Goal: Information Seeking & Learning: Check status

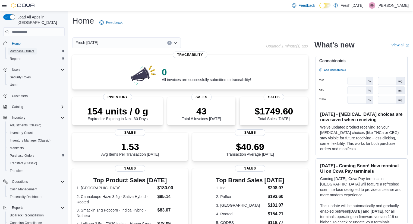
click at [16, 49] on span "Purchase Orders" at bounding box center [22, 51] width 25 height 4
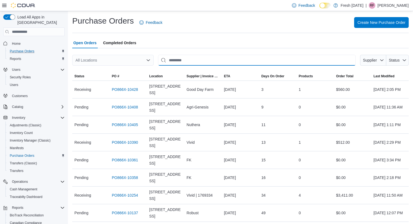
click at [194, 59] on input "This is a search bar. After typing your query, hit enter to filter the results …" at bounding box center [257, 60] width 198 height 11
click at [386, 60] on button "Supplier" at bounding box center [373, 60] width 26 height 11
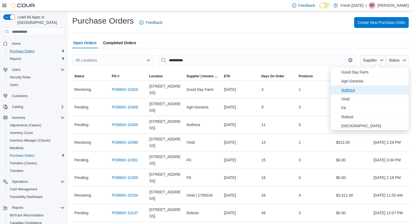
click at [356, 90] on span "Nuthera" at bounding box center [374, 90] width 64 height 7
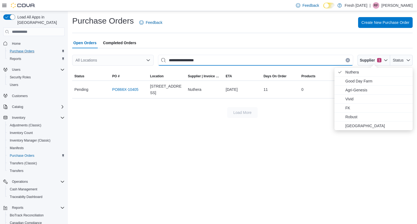
click at [204, 59] on input "**********" at bounding box center [255, 60] width 195 height 11
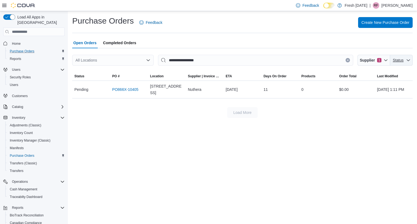
click at [405, 63] on span "Status" at bounding box center [402, 60] width 18 height 11
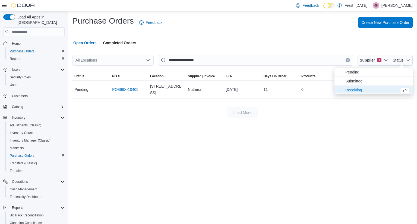
click at [355, 88] on span "Receiving" at bounding box center [372, 90] width 52 height 7
type input "**********"
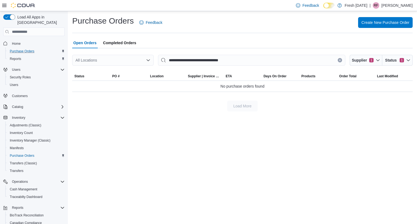
click at [115, 40] on span "Completed Orders" at bounding box center [119, 43] width 33 height 11
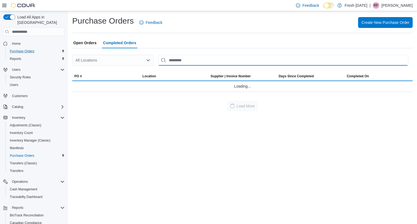
click at [186, 61] on input "This is a search bar. After typing your query, hit enter to filter the results …" at bounding box center [283, 60] width 251 height 11
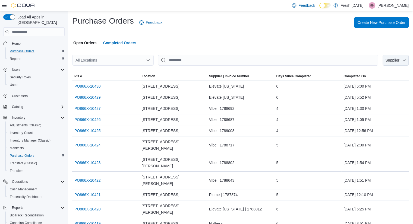
click at [400, 60] on span "Supplier" at bounding box center [393, 60] width 14 height 4
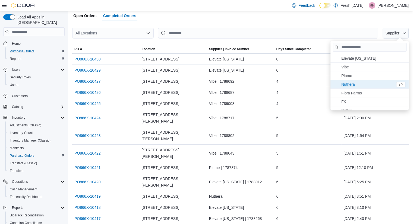
click at [351, 84] on span "Nuthera . To check this option, press Enter." at bounding box center [368, 84] width 52 height 7
type input "**********"
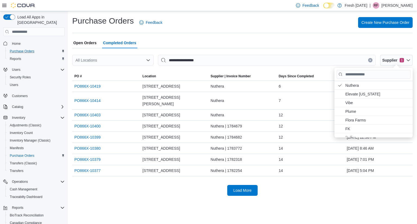
click at [246, 35] on div "**********" at bounding box center [242, 105] width 341 height 181
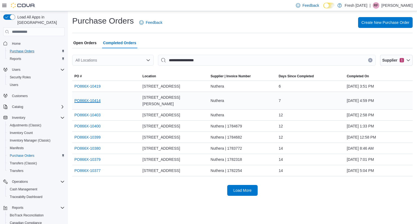
click at [92, 98] on link "PO866X-10414" at bounding box center [87, 101] width 26 height 7
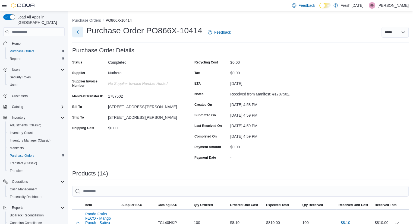
click at [79, 29] on button "Next" at bounding box center [77, 32] width 11 height 11
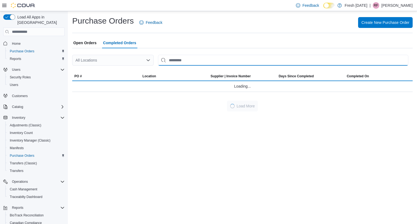
click at [206, 59] on input "This is a search bar. After typing your query, hit enter to filter the results …" at bounding box center [283, 60] width 251 height 11
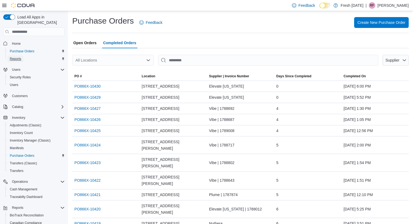
click at [17, 57] on span "Reports" at bounding box center [15, 59] width 11 height 4
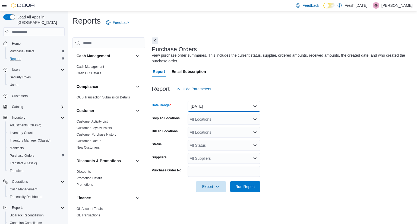
click at [250, 105] on button "Yesterday" at bounding box center [224, 106] width 73 height 11
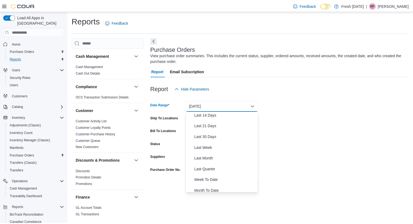
scroll to position [82, 0]
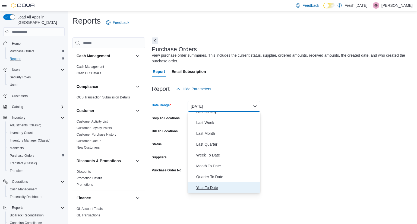
click at [217, 190] on span "Year To Date" at bounding box center [227, 188] width 62 height 7
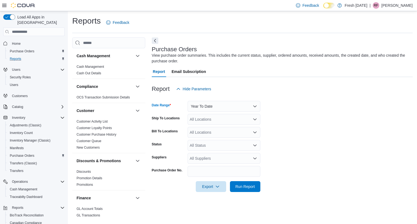
click at [222, 148] on div "All Status" at bounding box center [224, 145] width 73 height 11
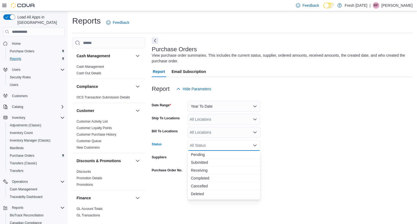
click at [238, 145] on div "All Status" at bounding box center [224, 145] width 73 height 11
click at [277, 149] on form "Date Range Year To Date Ship To Locations All Locations Bill To Locations All L…" at bounding box center [282, 144] width 261 height 98
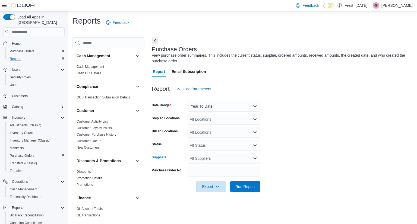
click at [254, 160] on icon "Open list of options" at bounding box center [255, 159] width 4 height 4
type input "***"
click at [204, 166] on span "Nuthera" at bounding box center [224, 167] width 66 height 5
click at [285, 173] on form "Date Range Year To Date Ship To Locations All Locations Bill To Locations All L…" at bounding box center [282, 144] width 261 height 98
click at [252, 188] on span "Run Report" at bounding box center [246, 186] width 20 height 5
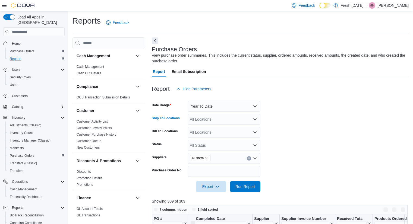
click at [255, 122] on div "All Locations" at bounding box center [224, 119] width 73 height 11
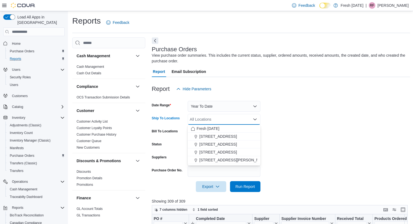
click at [300, 123] on form "Date Range Year To Date Ship To Locations All Locations Combo box. Selected. Co…" at bounding box center [281, 144] width 259 height 98
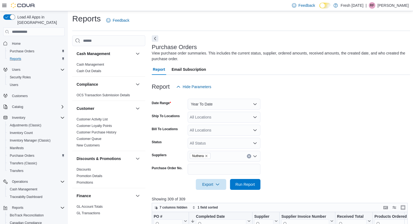
scroll to position [2, 0]
click at [15, 57] on span "Reports" at bounding box center [15, 59] width 11 height 4
click at [13, 57] on span "Reports" at bounding box center [15, 59] width 11 height 4
click at [15, 49] on span "Purchase Orders" at bounding box center [22, 51] width 25 height 4
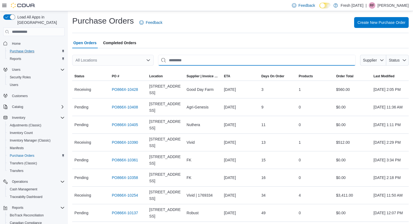
click at [192, 59] on input "This is a search bar. After typing your query, hit enter to filter the results …" at bounding box center [257, 60] width 198 height 11
click at [128, 47] on span "Completed Orders" at bounding box center [119, 43] width 33 height 11
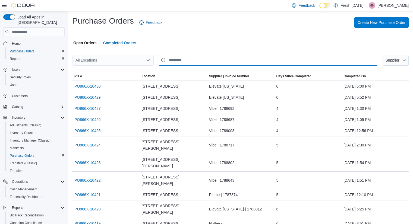
click at [320, 62] on input "This is a search bar. After typing your query, hit enter to filter the results …" at bounding box center [268, 60] width 220 height 11
click at [400, 62] on span "Supplier" at bounding box center [392, 60] width 15 height 5
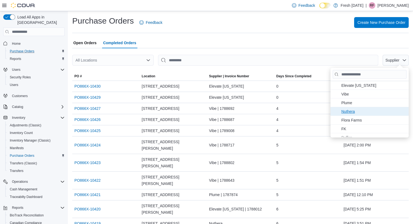
click at [360, 112] on span "Nuthera . To check this option, press Enter." at bounding box center [374, 111] width 64 height 7
type input "**********"
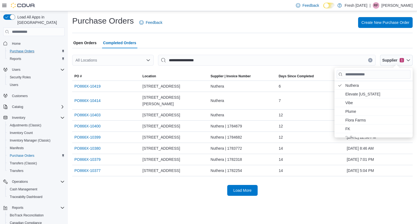
click at [149, 59] on icon "Open list of options" at bounding box center [148, 60] width 4 height 4
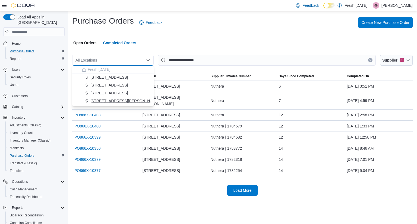
click at [113, 100] on span "[STREET_ADDRESS][PERSON_NAME]" at bounding box center [125, 100] width 69 height 5
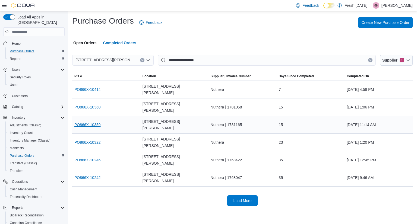
click at [91, 122] on link "PO866X-10359" at bounding box center [87, 125] width 26 height 7
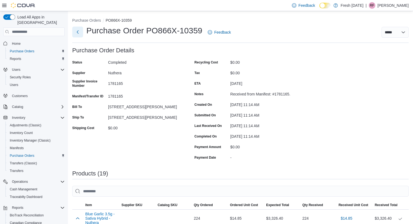
click at [78, 34] on button "Next" at bounding box center [77, 32] width 11 height 11
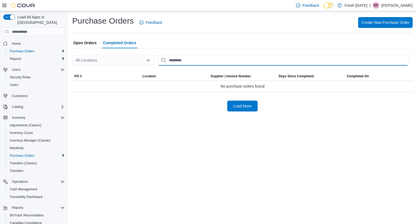
click at [220, 61] on input "This is a search bar. After typing your query, hit enter to filter the results …" at bounding box center [283, 60] width 251 height 11
click at [147, 61] on icon "Open list of options" at bounding box center [148, 60] width 4 height 4
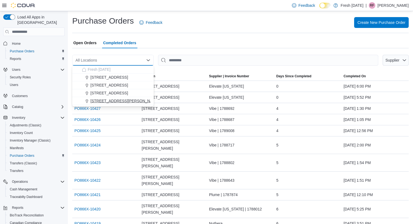
click at [107, 100] on span "[STREET_ADDRESS][PERSON_NAME]" at bounding box center [125, 100] width 69 height 5
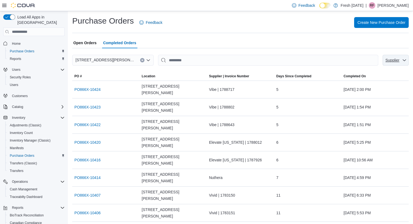
click at [407, 60] on icon "button" at bounding box center [405, 60] width 4 height 4
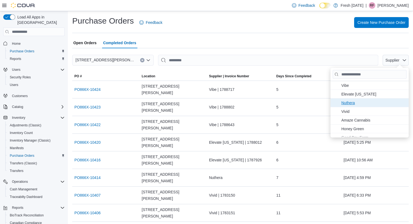
click at [361, 104] on span "Nuthera . To check this option, press Enter." at bounding box center [374, 103] width 64 height 7
type input "**********"
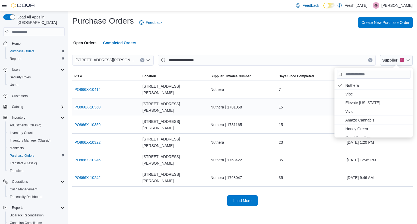
click at [81, 104] on link "PO866X-10360" at bounding box center [87, 107] width 26 height 7
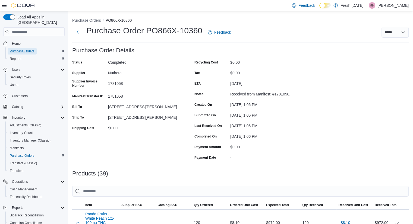
click at [26, 49] on span "Purchase Orders" at bounding box center [22, 51] width 25 height 4
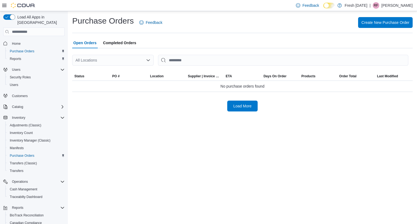
click at [312, 48] on div "Open Orders Completed Orders" at bounding box center [242, 43] width 341 height 11
click at [275, 64] on input "This is a search bar. After typing your query, hit enter to filter the results …" at bounding box center [283, 60] width 251 height 11
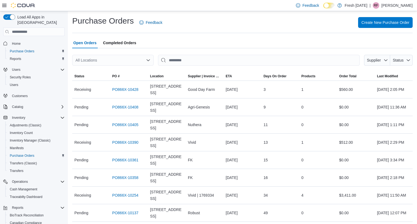
click at [124, 41] on span "Completed Orders" at bounding box center [119, 43] width 33 height 11
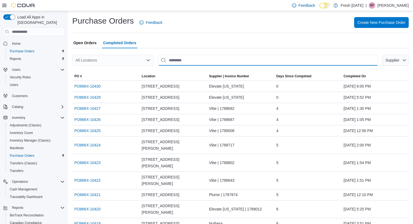
click at [178, 61] on input "This is a search bar. After typing your query, hit enter to filter the results …" at bounding box center [268, 60] width 220 height 11
click at [401, 63] on span "Supplier" at bounding box center [396, 60] width 22 height 11
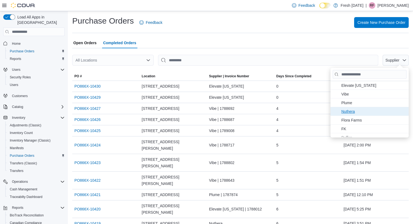
click at [356, 111] on span "Nuthera . To check this option, press Enter." at bounding box center [374, 111] width 64 height 7
type input "**********"
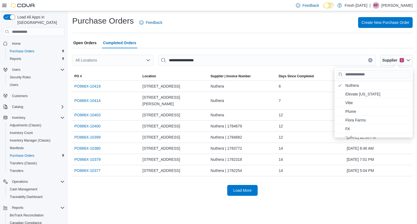
drag, startPoint x: 139, startPoint y: 60, endPoint x: 146, endPoint y: 61, distance: 7.4
click at [139, 61] on div "All Locations" at bounding box center [113, 60] width 82 height 11
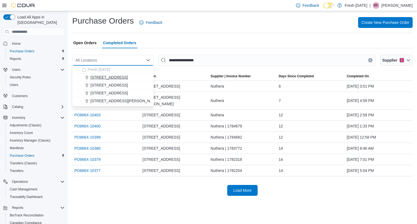
click at [110, 77] on span "[STREET_ADDRESS]" at bounding box center [110, 77] width 38 height 5
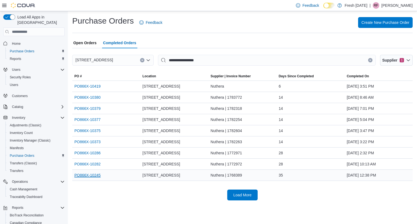
click at [85, 175] on link "PO866X-10245" at bounding box center [87, 175] width 26 height 7
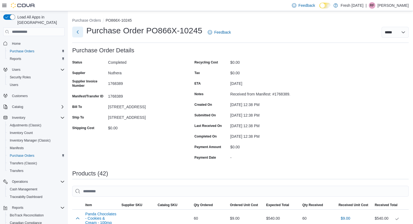
click at [78, 33] on button "Next" at bounding box center [77, 32] width 11 height 11
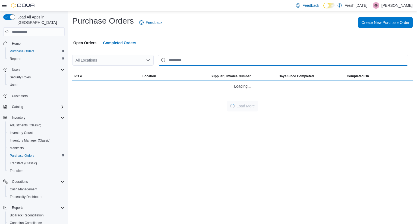
click at [208, 59] on input "This is a search bar. After typing your query, hit enter to filter the results …" at bounding box center [283, 60] width 251 height 11
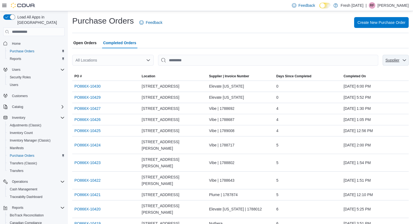
click at [400, 60] on span "Supplier" at bounding box center [392, 60] width 15 height 5
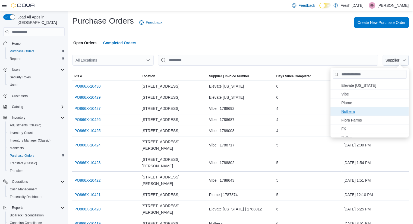
click at [358, 113] on span "Nuthera . To check this option, press Enter." at bounding box center [374, 111] width 64 height 7
type input "**********"
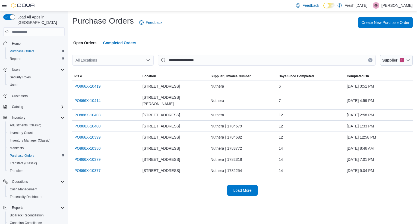
click at [148, 60] on icon "Open list of options" at bounding box center [148, 60] width 4 height 4
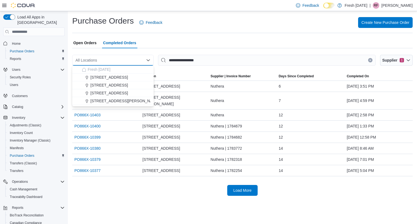
click at [121, 77] on span "[STREET_ADDRESS]" at bounding box center [110, 77] width 38 height 5
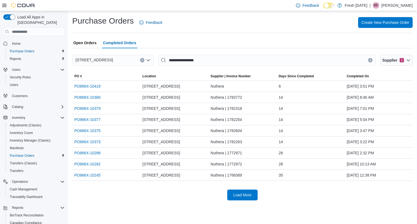
click at [141, 60] on button "Clear input" at bounding box center [142, 60] width 4 height 4
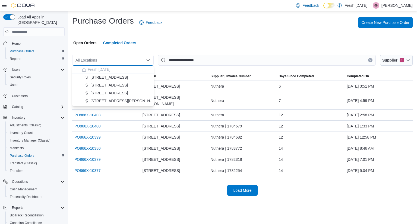
click at [147, 59] on icon "Close list of options" at bounding box center [148, 60] width 4 height 4
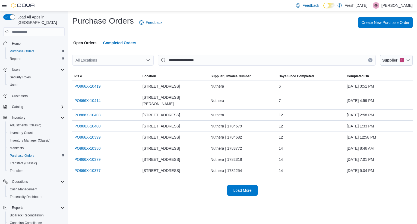
click at [146, 59] on icon "Open list of options" at bounding box center [148, 60] width 4 height 4
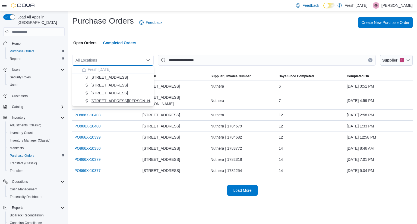
click at [113, 102] on span "[STREET_ADDRESS][PERSON_NAME]" at bounding box center [125, 100] width 69 height 5
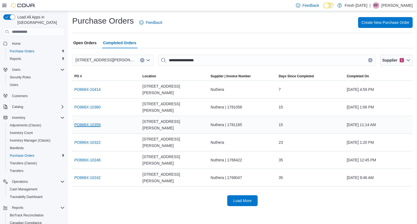
click at [91, 122] on link "PO866X-10359" at bounding box center [87, 125] width 26 height 7
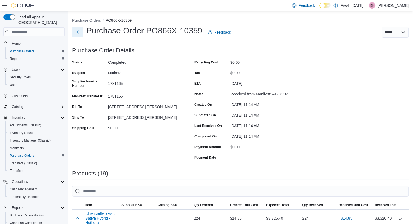
click at [80, 34] on button "Next" at bounding box center [77, 32] width 11 height 11
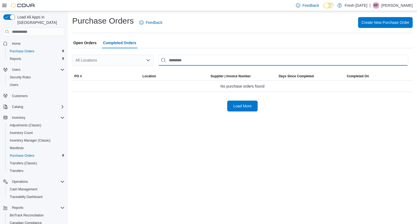
click at [260, 65] on input "This is a search bar. After typing your query, hit enter to filter the results …" at bounding box center [283, 60] width 251 height 11
click at [351, 60] on input "This is a search bar. After typing your query, hit enter to filter the results …" at bounding box center [283, 60] width 251 height 11
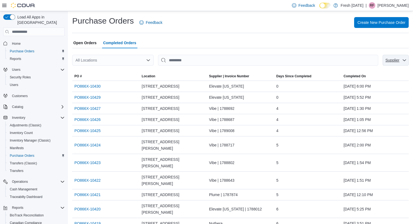
click at [400, 62] on span "Supplier" at bounding box center [393, 60] width 14 height 4
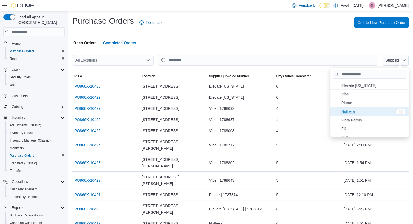
click at [362, 113] on span "Nuthera . To check this option, press Enter." at bounding box center [368, 111] width 52 height 7
type input "**********"
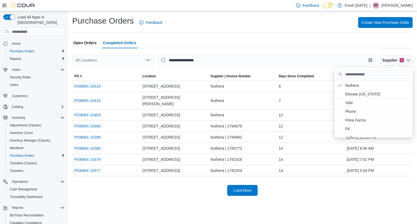
click at [150, 62] on icon "Open list of options" at bounding box center [148, 60] width 4 height 4
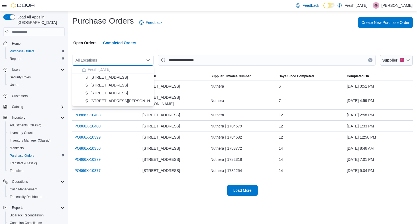
click at [124, 78] on div "[STREET_ADDRESS]" at bounding box center [116, 77] width 68 height 5
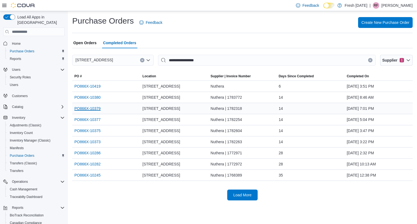
click at [88, 108] on link "PO866X-10379" at bounding box center [87, 108] width 26 height 7
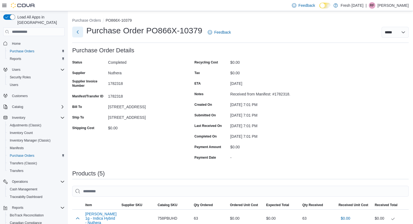
click at [79, 35] on button "Next" at bounding box center [77, 32] width 11 height 11
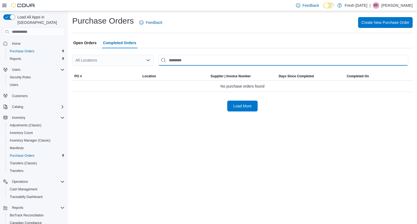
click at [184, 62] on input "This is a search bar. After typing your query, hit enter to filter the results …" at bounding box center [283, 60] width 251 height 11
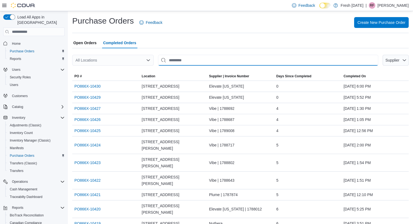
click at [193, 63] on input "This is a search bar. After typing your query, hit enter to filter the results …" at bounding box center [268, 60] width 220 height 11
click at [409, 61] on button "Supplier" at bounding box center [396, 60] width 26 height 11
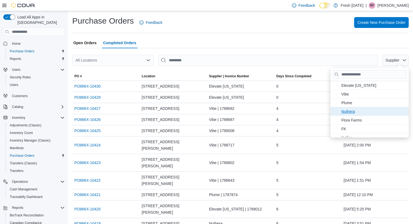
click at [355, 108] on span "Nuthera . To check this option, press Enter." at bounding box center [374, 111] width 64 height 7
type input "**********"
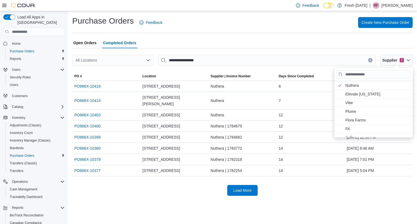
click at [149, 60] on icon "Open list of options" at bounding box center [148, 61] width 3 height 2
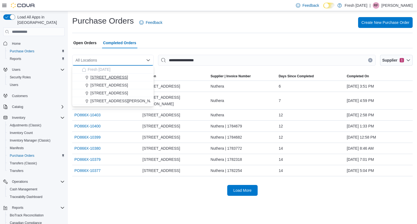
click at [103, 80] on span "[STREET_ADDRESS]" at bounding box center [110, 77] width 38 height 5
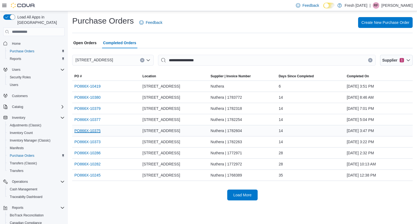
click at [86, 130] on link "PO866X-10375" at bounding box center [87, 131] width 26 height 7
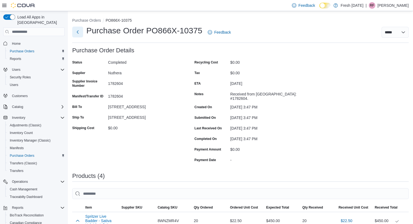
click at [76, 32] on button "Next" at bounding box center [77, 32] width 11 height 11
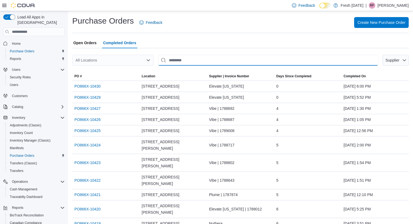
click at [216, 63] on input "This is a search bar. After typing your query, hit enter to filter the results …" at bounding box center [268, 60] width 220 height 11
click at [403, 64] on span "Supplier" at bounding box center [396, 60] width 22 height 11
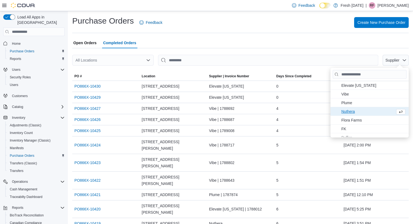
click at [353, 113] on span "Nuthera . To check this option, press Enter." at bounding box center [368, 111] width 52 height 7
type input "**********"
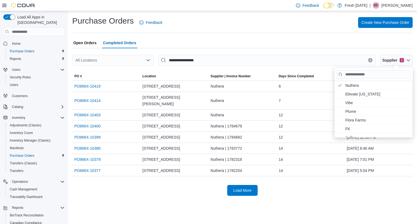
click at [146, 60] on icon "Open list of options" at bounding box center [148, 60] width 4 height 4
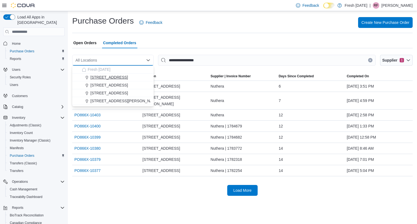
click at [112, 81] on button "[STREET_ADDRESS]" at bounding box center [113, 78] width 82 height 8
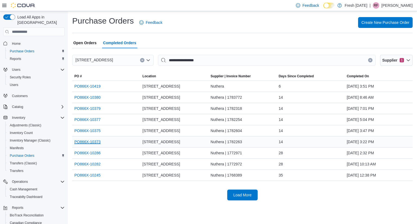
click at [90, 141] on link "PO866X-10373" at bounding box center [87, 142] width 26 height 7
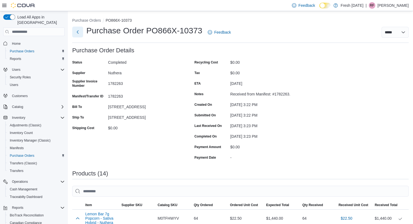
click at [79, 35] on button "Next" at bounding box center [77, 32] width 11 height 11
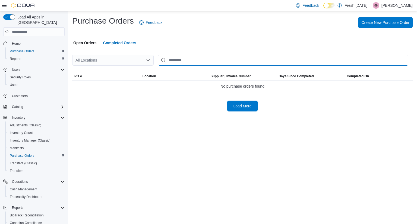
click at [176, 58] on input "This is a search bar. After typing your query, hit enter to filter the results …" at bounding box center [283, 60] width 251 height 11
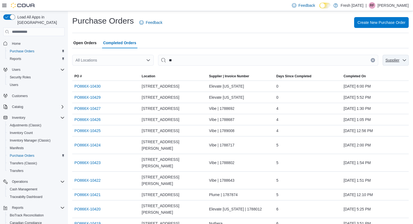
click at [409, 59] on button "Supplier" at bounding box center [396, 60] width 26 height 11
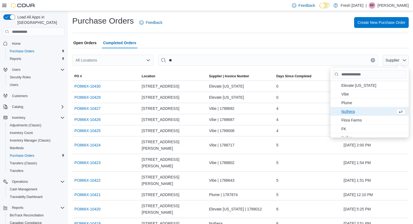
click at [354, 111] on span "Nuthera . To check this option, press Enter." at bounding box center [368, 111] width 52 height 7
type input "**********"
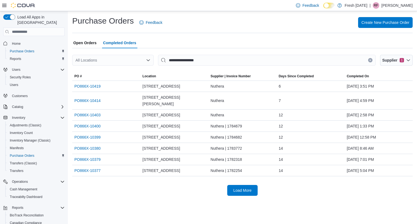
click at [112, 60] on div "All Locations" at bounding box center [113, 60] width 82 height 11
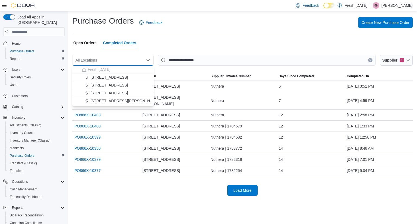
click at [114, 93] on span "[STREET_ADDRESS]" at bounding box center [110, 93] width 38 height 5
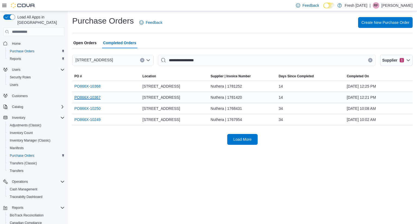
click at [88, 98] on link "PO866X-10367" at bounding box center [87, 97] width 26 height 7
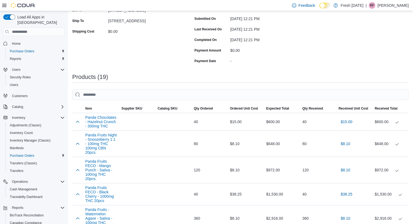
scroll to position [17, 0]
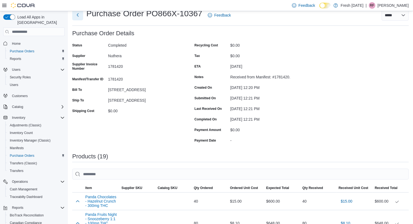
click at [81, 18] on button "Next" at bounding box center [77, 15] width 11 height 11
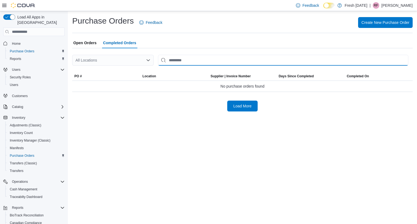
click at [172, 64] on input "This is a search bar. After typing your query, hit enter to filter the results …" at bounding box center [283, 60] width 251 height 11
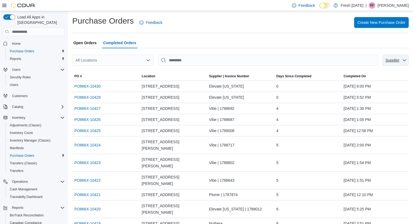
click at [397, 60] on span "Supplier" at bounding box center [393, 60] width 14 height 4
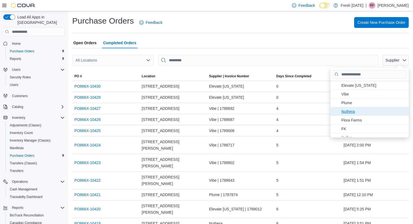
click at [358, 109] on span "Nuthera . To check this option, press Enter." at bounding box center [374, 111] width 64 height 7
type input "**********"
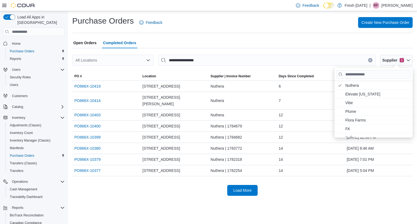
click at [143, 55] on div "All Locations" at bounding box center [113, 60] width 82 height 11
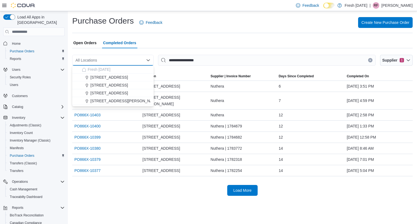
click at [142, 58] on div "All Locations Combo box. Selected. Combo box input. All Locations. Type some te…" at bounding box center [113, 60] width 82 height 11
click at [105, 93] on span "[STREET_ADDRESS]" at bounding box center [110, 93] width 38 height 5
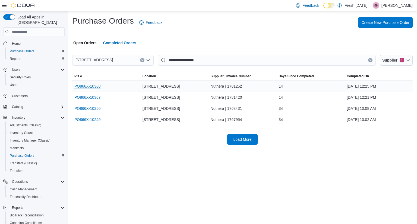
click at [94, 86] on link "PO866X-10368" at bounding box center [87, 86] width 26 height 7
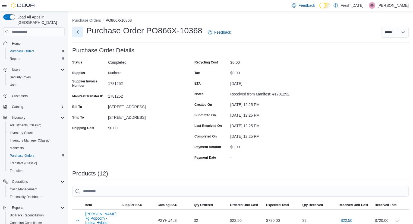
click at [78, 29] on button "Next" at bounding box center [77, 32] width 11 height 11
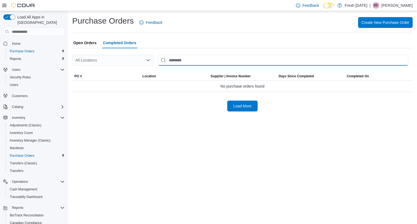
click at [189, 62] on input "This is a search bar. After typing your query, hit enter to filter the results …" at bounding box center [283, 60] width 251 height 11
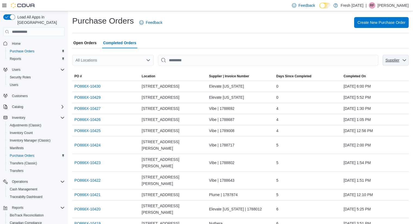
click at [400, 62] on span "Supplier" at bounding box center [392, 60] width 15 height 5
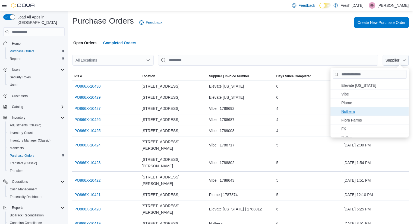
click at [362, 110] on span "Nuthera . To check this option, press Enter." at bounding box center [374, 111] width 64 height 7
type input "**********"
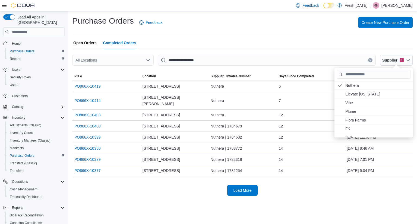
click at [150, 60] on icon "Open list of options" at bounding box center [148, 61] width 3 height 2
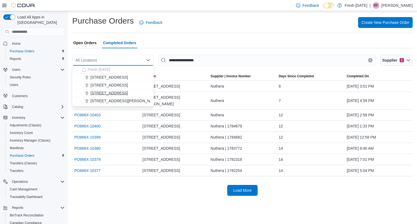
click at [105, 95] on span "[STREET_ADDRESS]" at bounding box center [110, 93] width 38 height 5
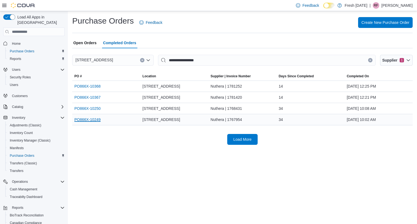
click at [91, 120] on link "PO866X-10249" at bounding box center [87, 120] width 26 height 7
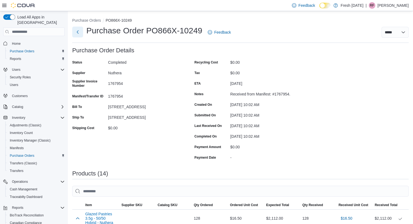
click at [76, 35] on button "Next" at bounding box center [77, 32] width 11 height 11
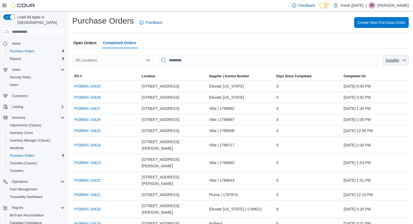
click at [406, 61] on icon "button" at bounding box center [404, 61] width 3 height 2
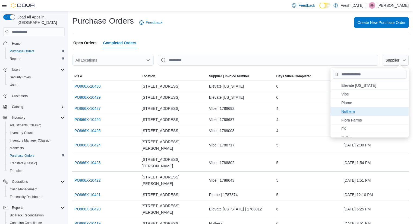
click at [348, 112] on span "Nuthera . To check this option, press Enter." at bounding box center [374, 111] width 64 height 7
type input "**********"
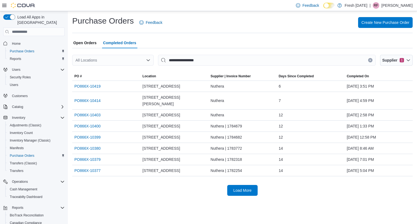
click at [151, 60] on div "All Locations" at bounding box center [113, 60] width 82 height 11
click at [150, 59] on icon "Open list of options" at bounding box center [148, 60] width 4 height 4
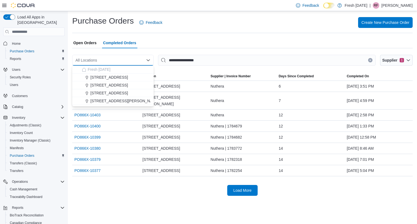
click at [126, 95] on span "[STREET_ADDRESS]" at bounding box center [110, 93] width 38 height 5
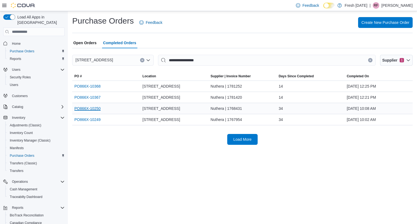
click at [95, 107] on link "PO866X-10250" at bounding box center [87, 108] width 26 height 7
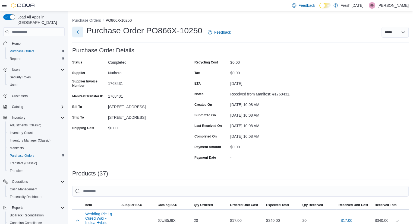
click at [80, 33] on button "Next" at bounding box center [77, 32] width 11 height 11
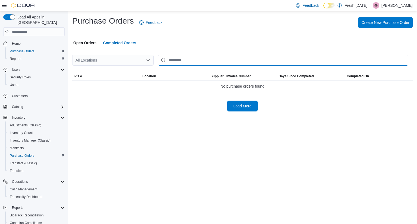
click at [201, 63] on input "This is a search bar. After typing your query, hit enter to filter the results …" at bounding box center [283, 60] width 251 height 11
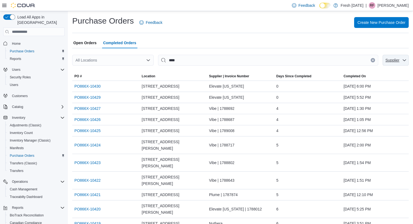
click at [409, 62] on button "Supplier" at bounding box center [396, 60] width 26 height 11
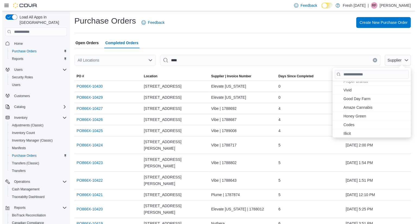
scroll to position [65, 0]
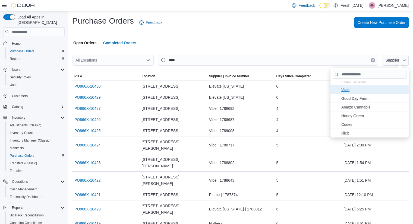
click at [356, 91] on span "Vivid . To check this option, press Enter." at bounding box center [374, 90] width 64 height 7
type input "**********"
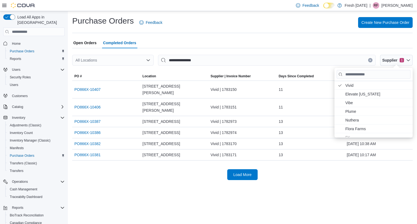
click at [297, 170] on div "Load More" at bounding box center [242, 175] width 341 height 11
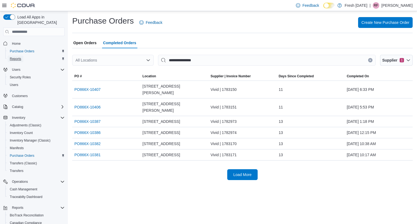
click at [16, 57] on span "Reports" at bounding box center [15, 59] width 11 height 4
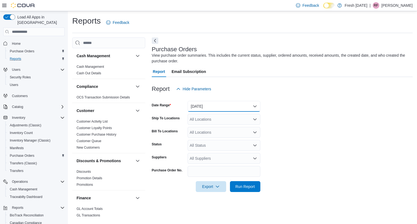
click at [252, 106] on button "Yesterday" at bounding box center [224, 106] width 73 height 11
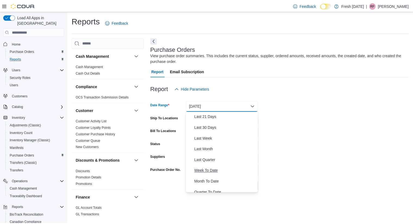
scroll to position [82, 0]
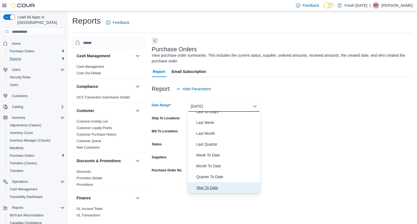
click at [209, 187] on span "Year To Date" at bounding box center [227, 188] width 62 height 7
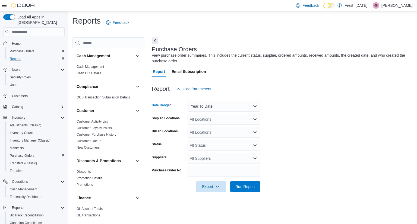
click at [254, 117] on div "All Locations" at bounding box center [224, 119] width 73 height 11
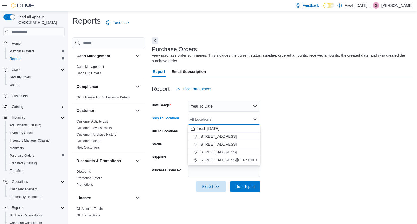
click at [210, 152] on span "[STREET_ADDRESS]" at bounding box center [218, 152] width 38 height 5
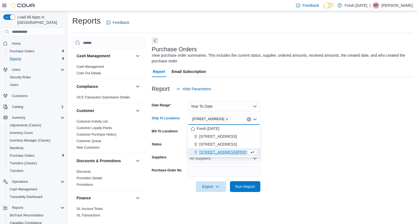
click at [274, 168] on form "Date Range Year To Date Ship To Locations 2221 N. Belt Highway Combo box. Selec…" at bounding box center [282, 144] width 261 height 98
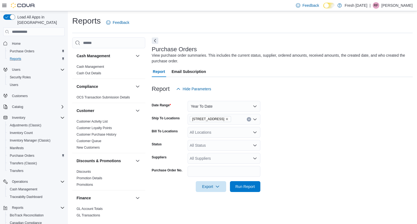
click at [252, 159] on div "All Suppliers" at bounding box center [224, 158] width 73 height 11
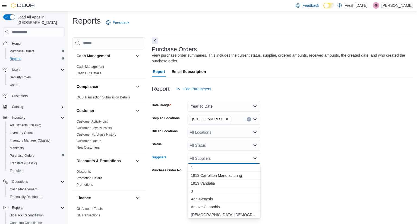
type input "*"
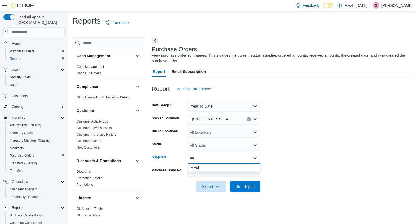
type input "***"
click at [200, 170] on span "Vivid" at bounding box center [224, 167] width 66 height 5
drag, startPoint x: 277, startPoint y: 198, endPoint x: 254, endPoint y: 195, distance: 23.7
click at [277, 198] on div at bounding box center [282, 195] width 261 height 7
click at [243, 187] on span "Run Report" at bounding box center [246, 186] width 20 height 5
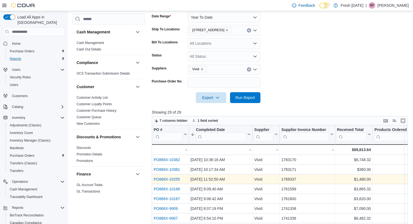
scroll to position [82, 0]
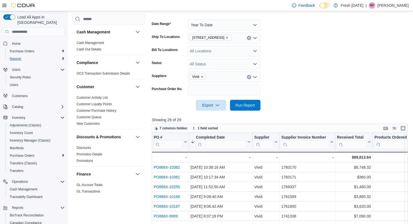
click at [248, 38] on icon "Clear input" at bounding box center [249, 38] width 2 height 2
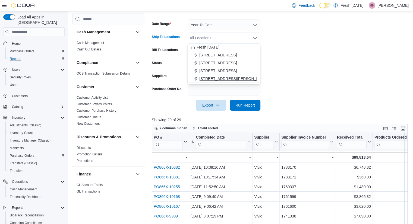
click at [224, 82] on button "240 E. Linwood Blvd." at bounding box center [224, 79] width 73 height 8
click at [244, 106] on span "Run Report" at bounding box center [246, 104] width 20 height 5
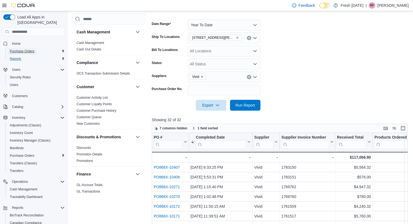
click at [15, 49] on span "Purchase Orders" at bounding box center [22, 51] width 25 height 4
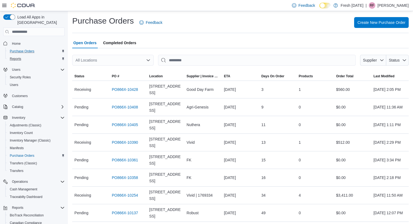
click at [111, 44] on span "Completed Orders" at bounding box center [119, 43] width 33 height 11
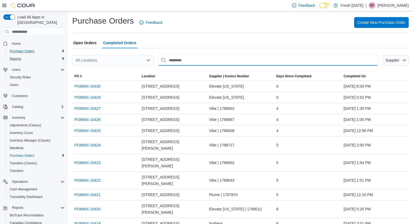
click at [203, 63] on input "This is a search bar. After typing your query, hit enter to filter the results …" at bounding box center [268, 60] width 220 height 11
click at [401, 57] on span "Supplier" at bounding box center [396, 60] width 22 height 11
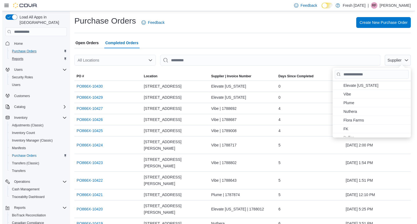
scroll to position [65, 0]
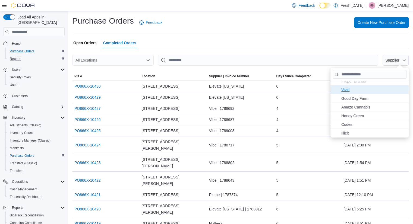
click at [356, 94] on ul "FK . To check this option, press Enter. Puffco . To check this option, press En…" at bounding box center [370, 77] width 78 height 122
click at [354, 91] on span "Vivid . To check this option, press Enter." at bounding box center [368, 90] width 52 height 7
type input "**********"
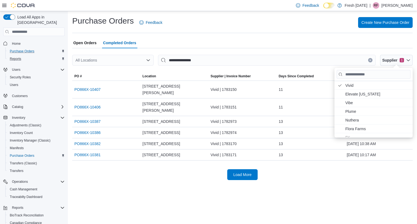
click at [87, 169] on div "**********" at bounding box center [243, 98] width 350 height 174
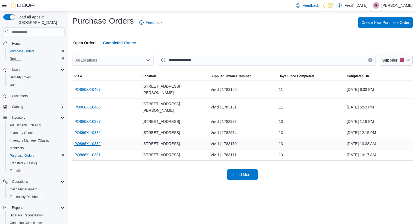
click at [85, 141] on link "PO866X-10382" at bounding box center [87, 144] width 26 height 7
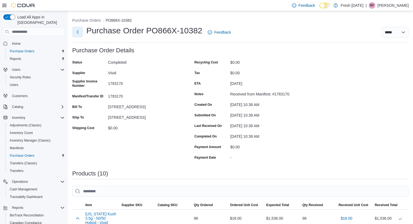
click at [77, 34] on button "Next" at bounding box center [77, 32] width 11 height 11
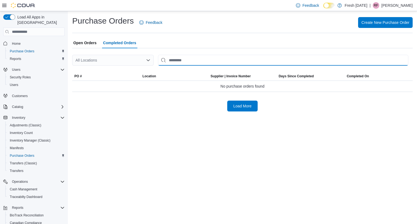
click at [190, 56] on input "This is a search bar. After typing your query, hit enter to filter the results …" at bounding box center [283, 60] width 251 height 11
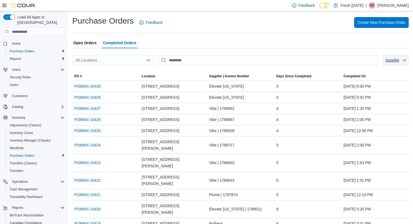
drag, startPoint x: 394, startPoint y: 63, endPoint x: 391, endPoint y: 64, distance: 3.3
click at [395, 63] on span "Supplier" at bounding box center [392, 60] width 15 height 5
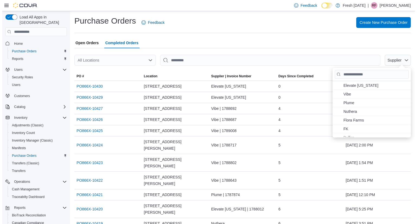
scroll to position [65, 0]
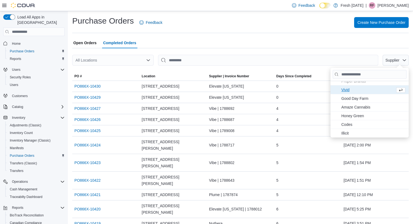
click at [350, 91] on span "Vivid . To check this option, press Enter." at bounding box center [368, 90] width 52 height 7
type input "**********"
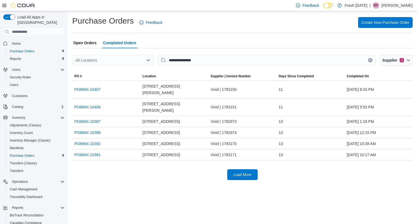
click at [155, 173] on div "**********" at bounding box center [243, 117] width 350 height 213
click at [128, 59] on div "All Locations" at bounding box center [113, 60] width 82 height 11
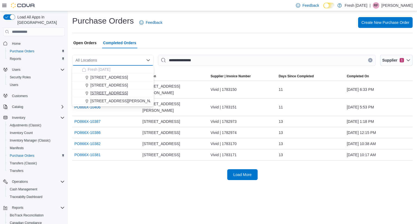
click at [111, 95] on span "[STREET_ADDRESS]" at bounding box center [110, 93] width 38 height 5
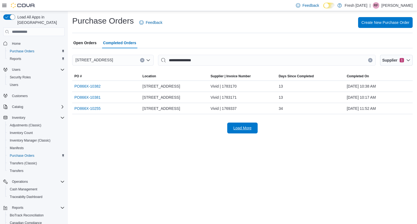
click at [233, 129] on span "Load More" at bounding box center [243, 128] width 24 height 11
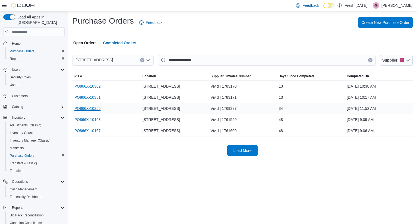
click at [93, 108] on link "PO866X-10255" at bounding box center [87, 108] width 26 height 7
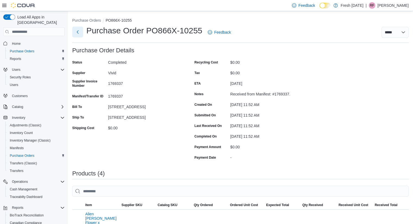
click at [80, 33] on button "Next" at bounding box center [77, 32] width 11 height 11
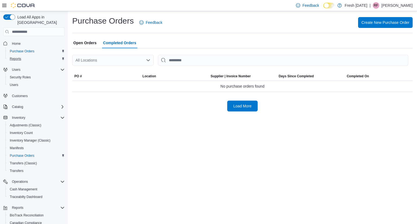
click at [31, 56] on div "Reports" at bounding box center [36, 59] width 57 height 7
